Goal: Information Seeking & Learning: Learn about a topic

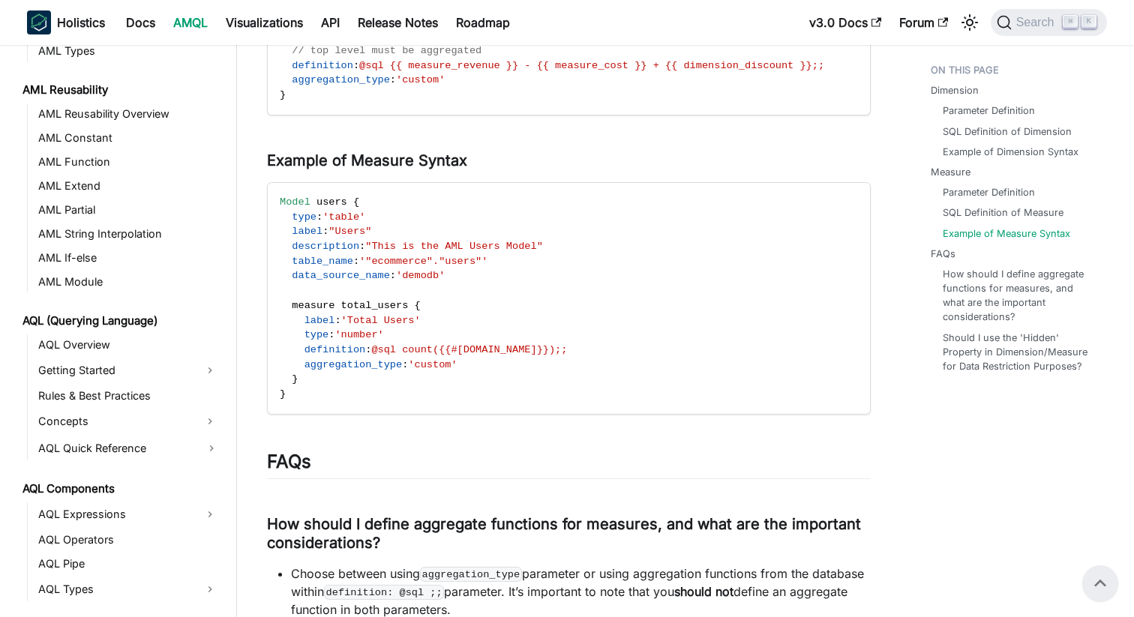
scroll to position [421, 0]
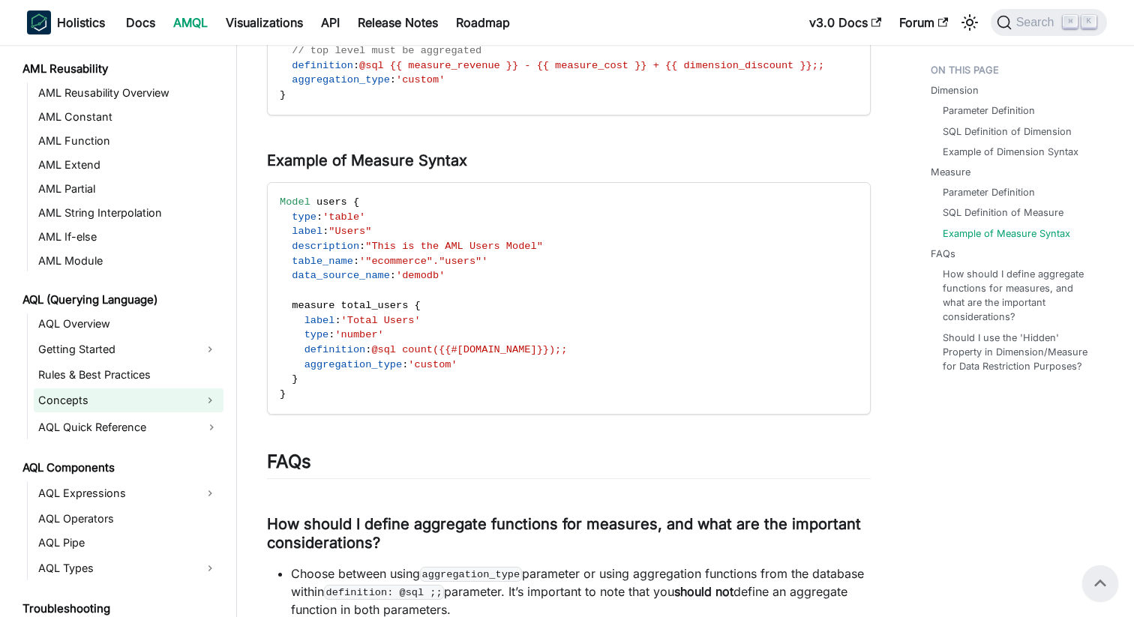
click at [106, 403] on link "Concepts" at bounding box center [115, 400] width 163 height 24
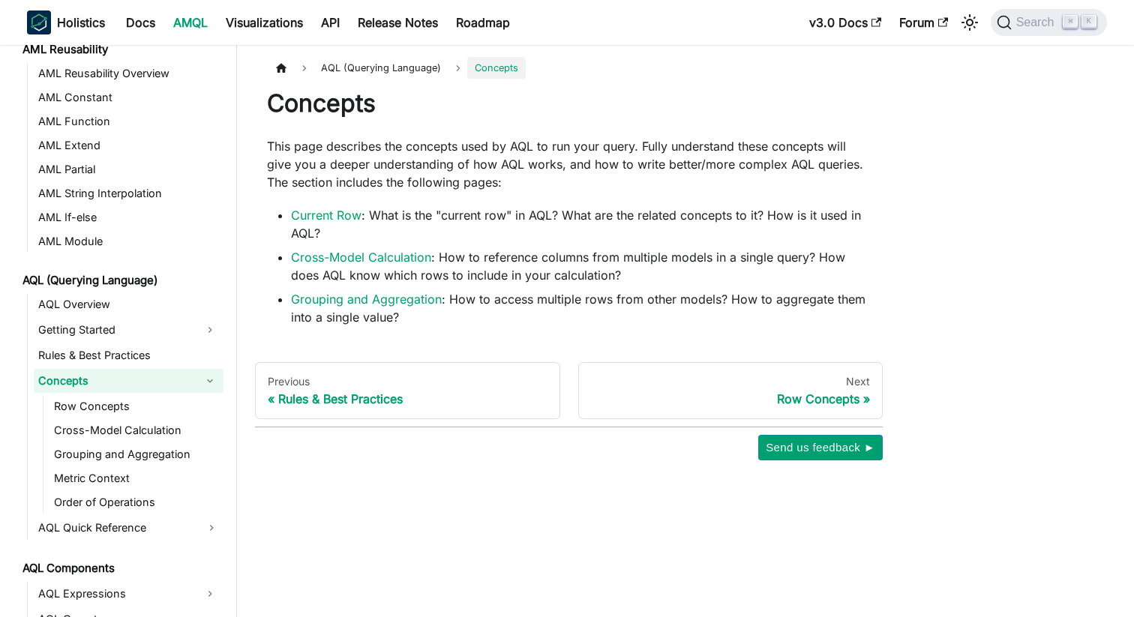
scroll to position [454, 0]
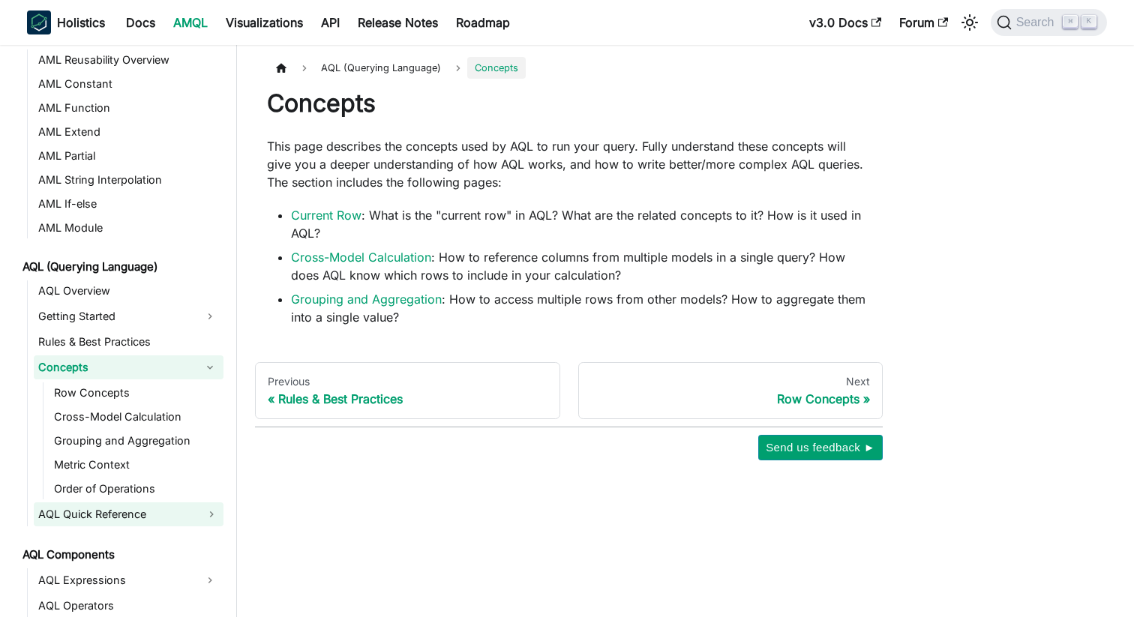
click at [120, 505] on link "AQL Quick Reference" at bounding box center [129, 514] width 190 height 24
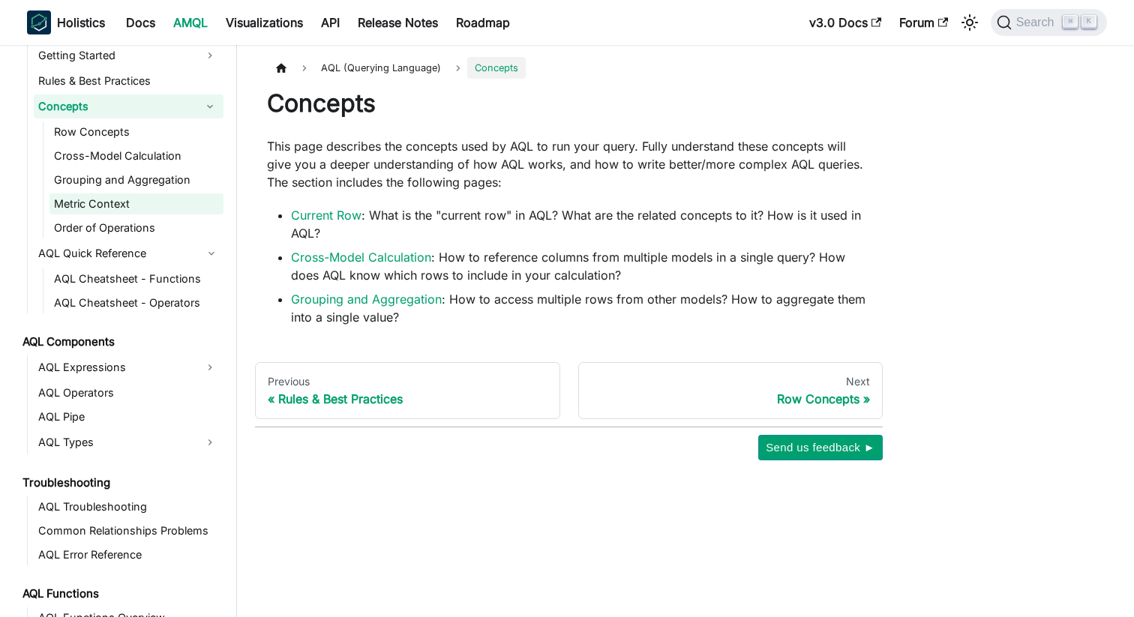
scroll to position [717, 0]
click at [1026, 22] on span "Search" at bounding box center [1037, 22] width 52 height 13
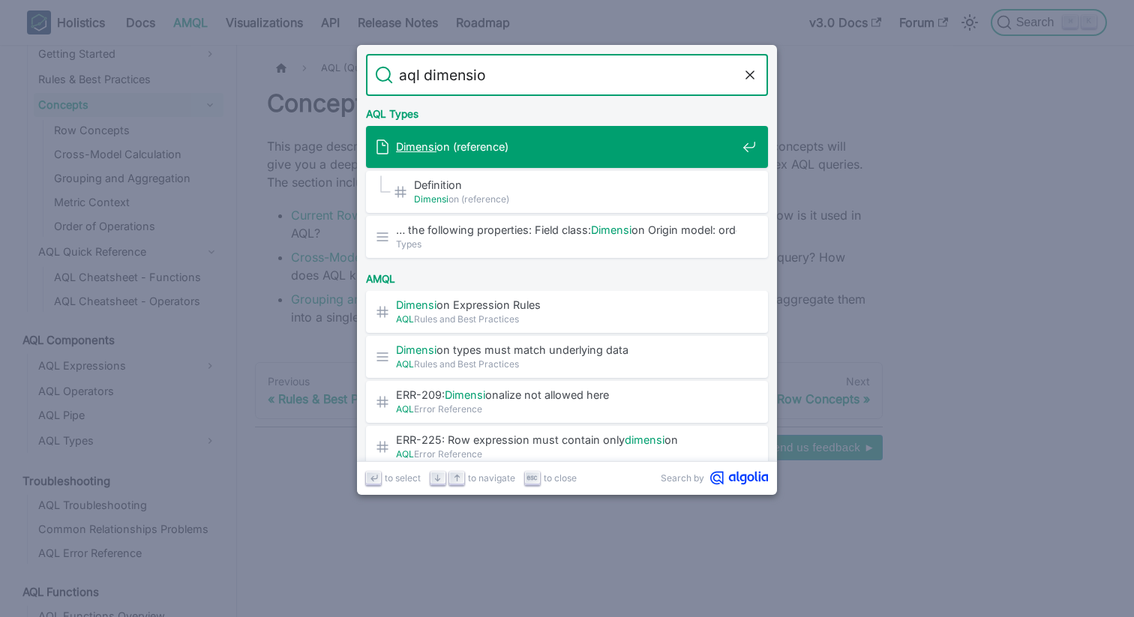
type input "aql dimension"
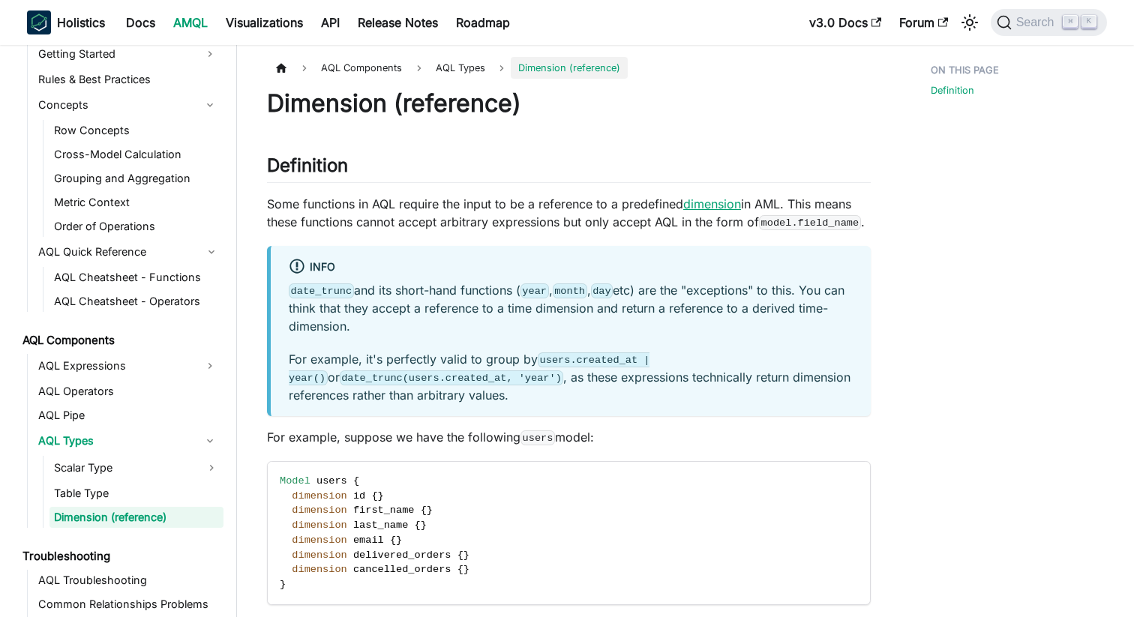
click at [717, 208] on link "dimension" at bounding box center [712, 203] width 58 height 15
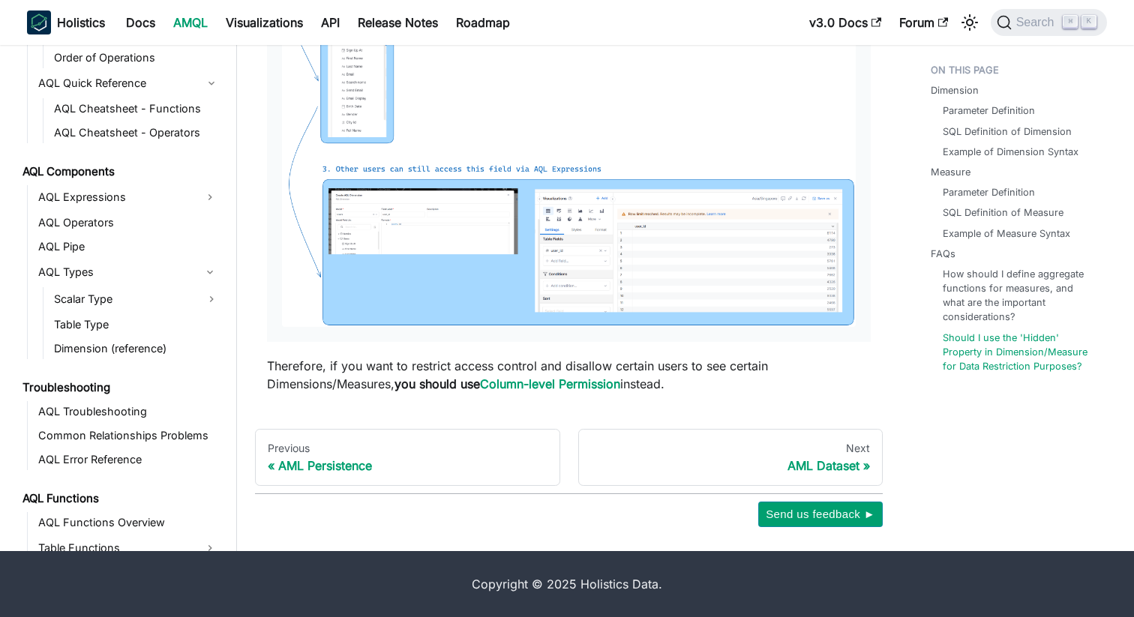
scroll to position [858, 0]
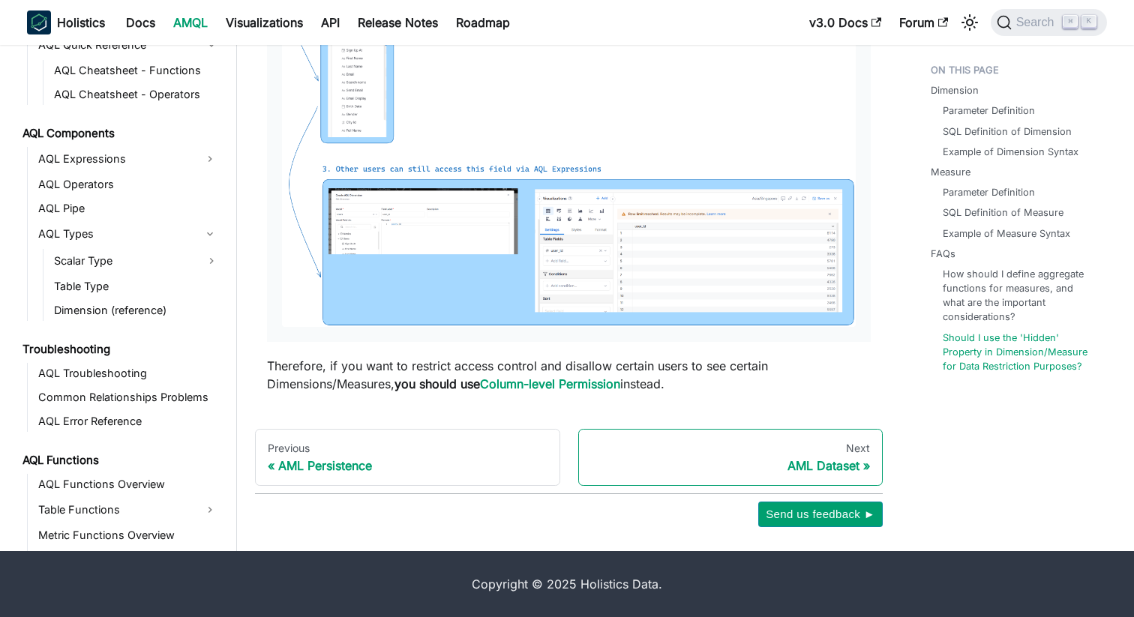
click at [799, 465] on div "AML Dataset" at bounding box center [731, 465] width 280 height 15
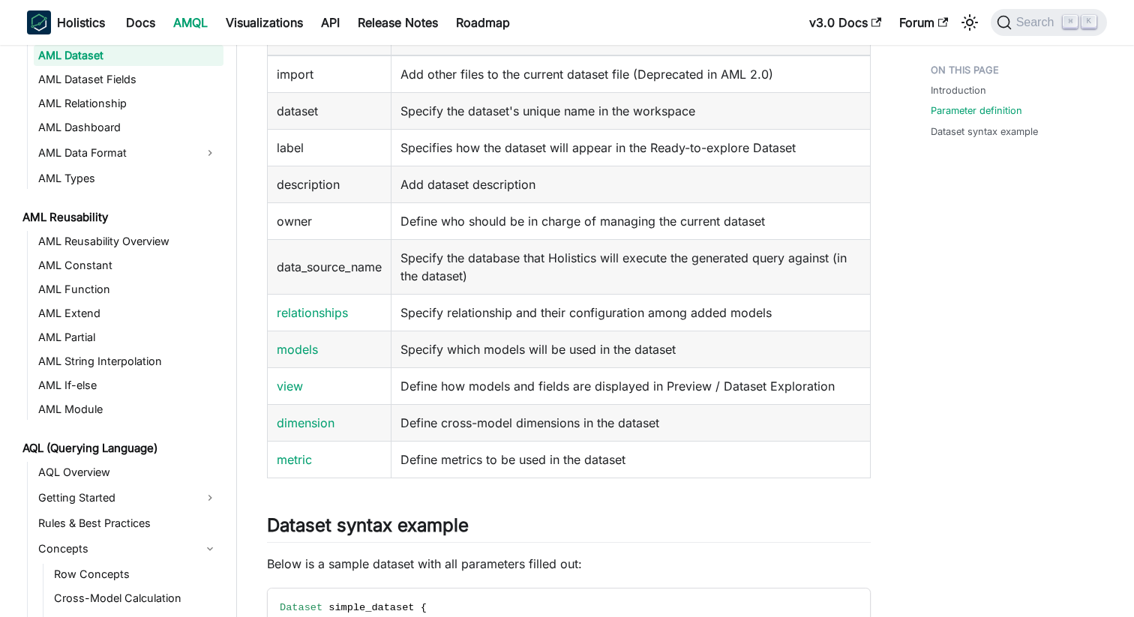
scroll to position [597, 0]
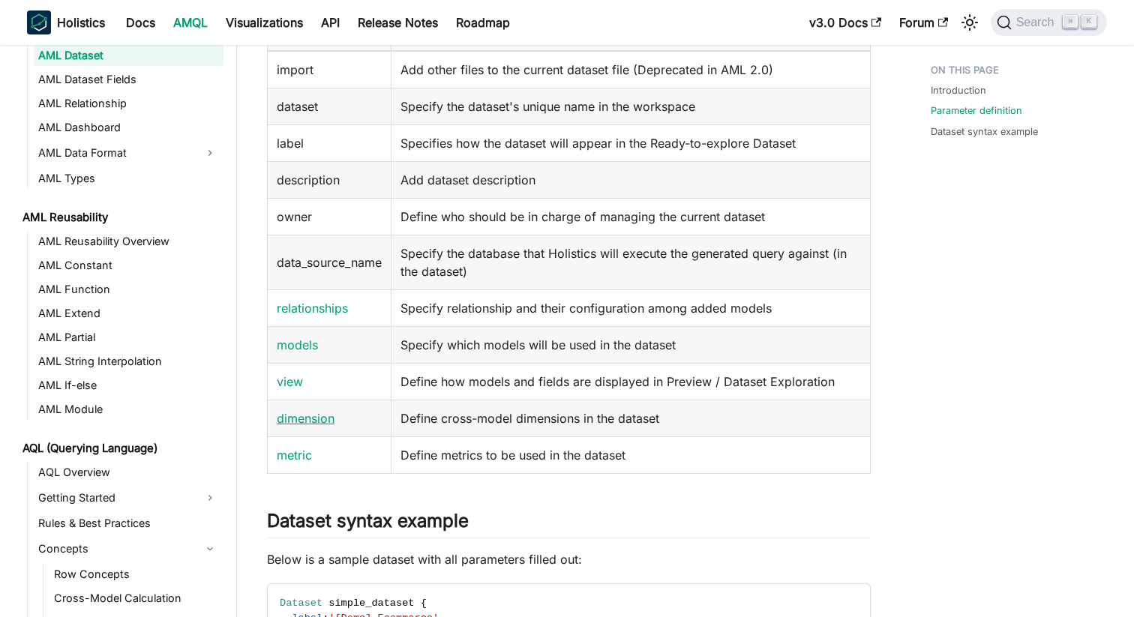
click at [323, 423] on link "dimension" at bounding box center [306, 418] width 58 height 15
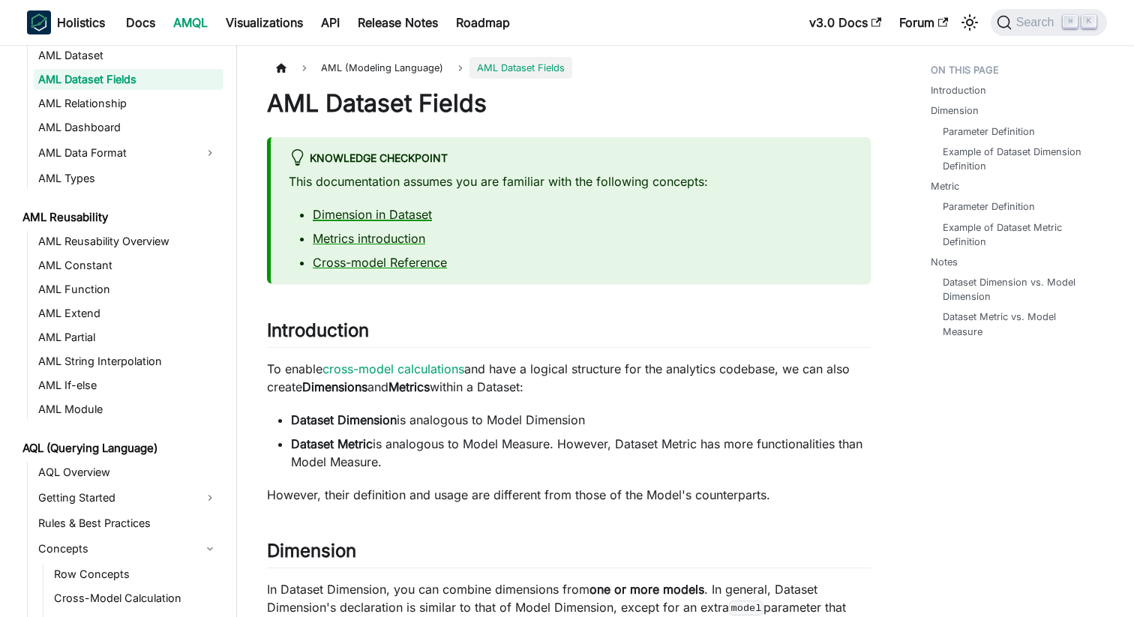
click at [393, 207] on link "Dimension in Dataset" at bounding box center [372, 214] width 119 height 15
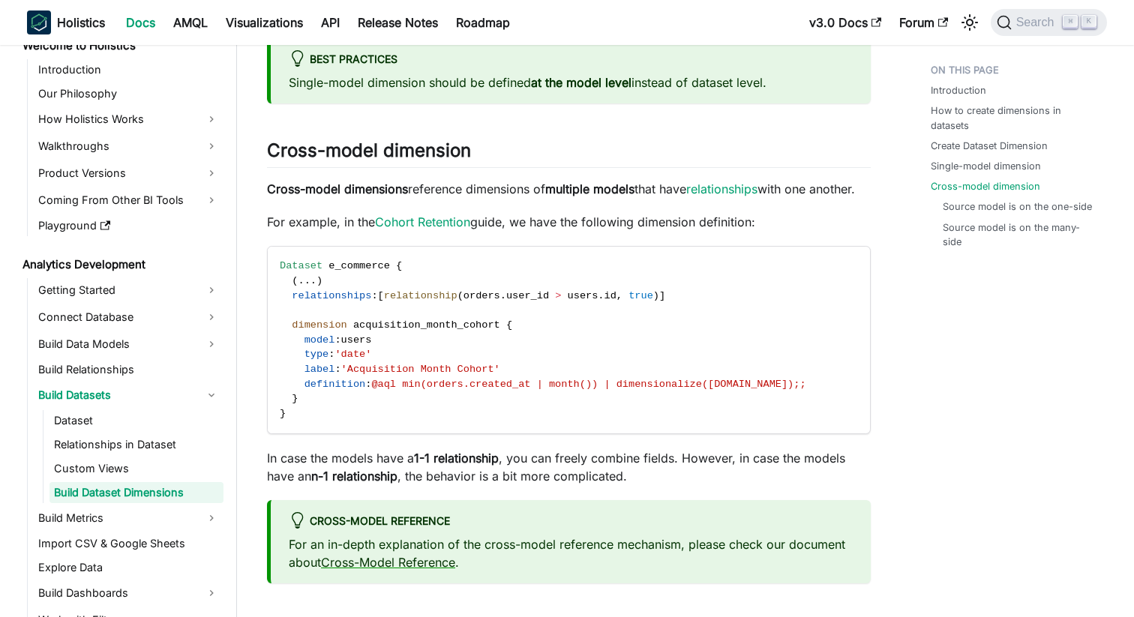
scroll to position [2074, 0]
